Goal: Information Seeking & Learning: Find specific fact

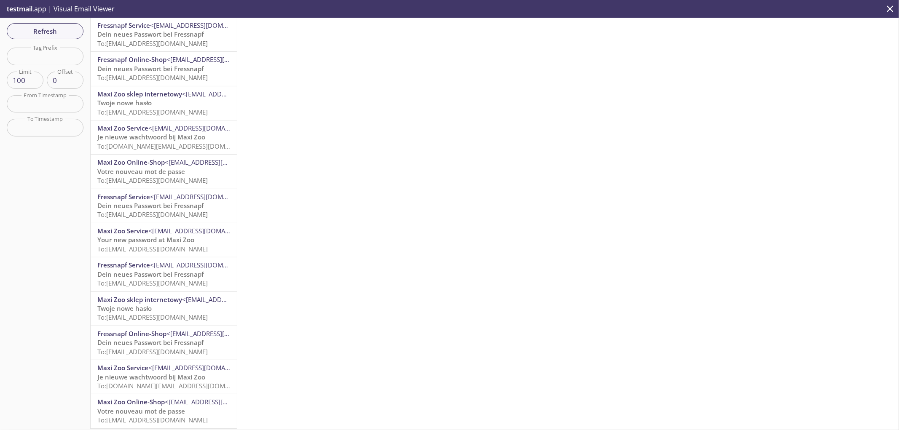
scroll to position [47, 0]
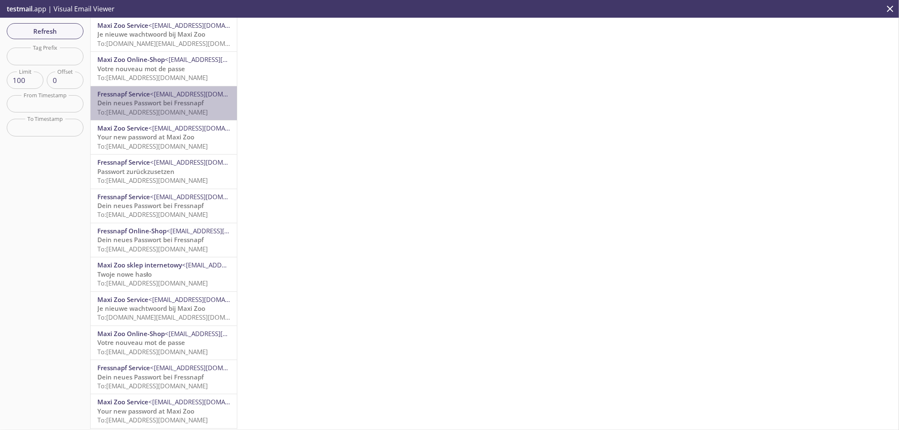
click at [199, 108] on span "To: ops.prod.ch.forget@inbox.testmail.app" at bounding box center [152, 112] width 110 height 8
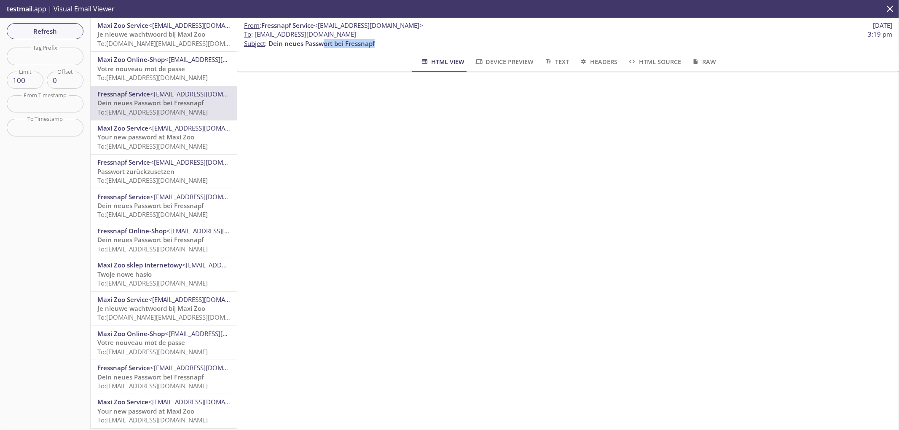
drag, startPoint x: 376, startPoint y: 45, endPoint x: 317, endPoint y: 44, distance: 59.0
click at [317, 44] on p "To : ops.prod.ch.forget@inbox.testmail.app 3:19 pm Subject : Dein neues Passwor…" at bounding box center [568, 39] width 648 height 18
click at [291, 58] on div "HTML View Device Preview Text Headers HTML Source Raw" at bounding box center [568, 61] width 628 height 20
drag, startPoint x: 271, startPoint y: 42, endPoint x: 374, endPoint y: 48, distance: 103.9
click at [374, 48] on div "From : Fressnapf Service <service@service.fressnapf.ch> 12 Aug 2025 To : ops.pr…" at bounding box center [568, 35] width 662 height 34
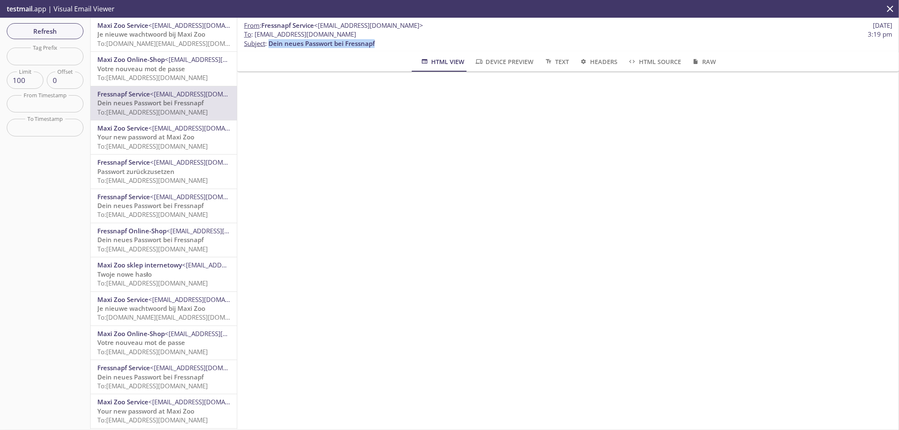
copy span "Dein neues Passwort bei Fressnapf"
